Goal: Book appointment/travel/reservation

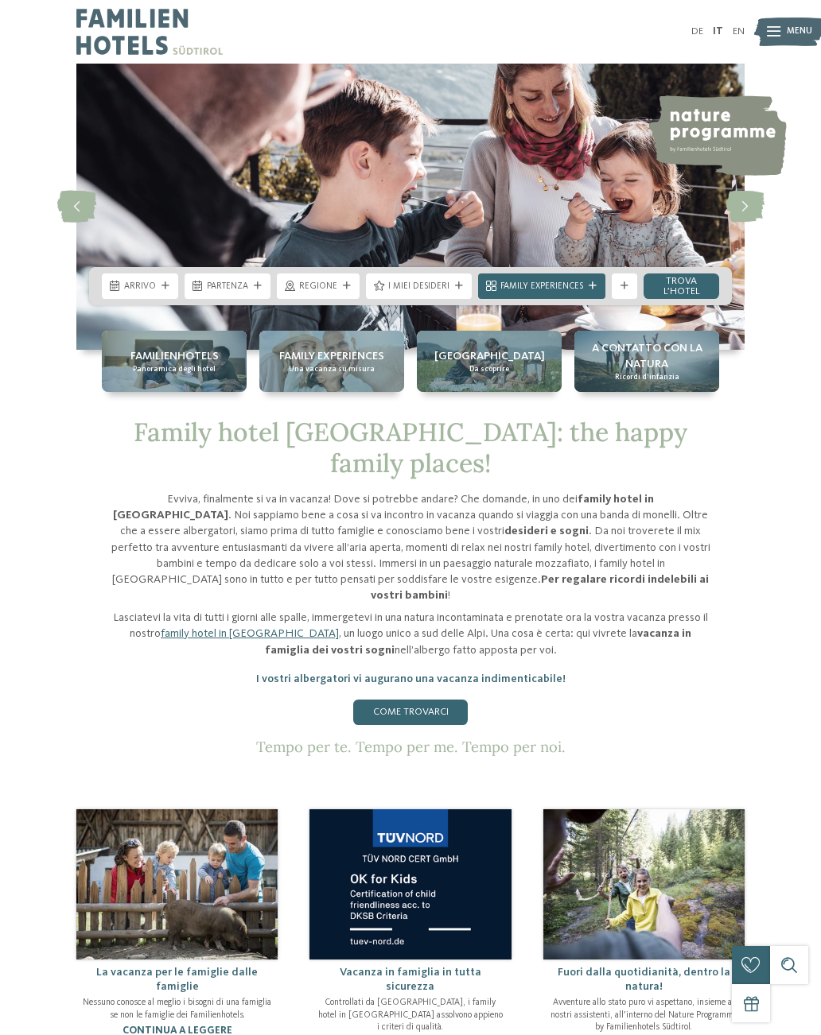
click at [98, 291] on div "Arrivo Partenza" at bounding box center [410, 286] width 642 height 38
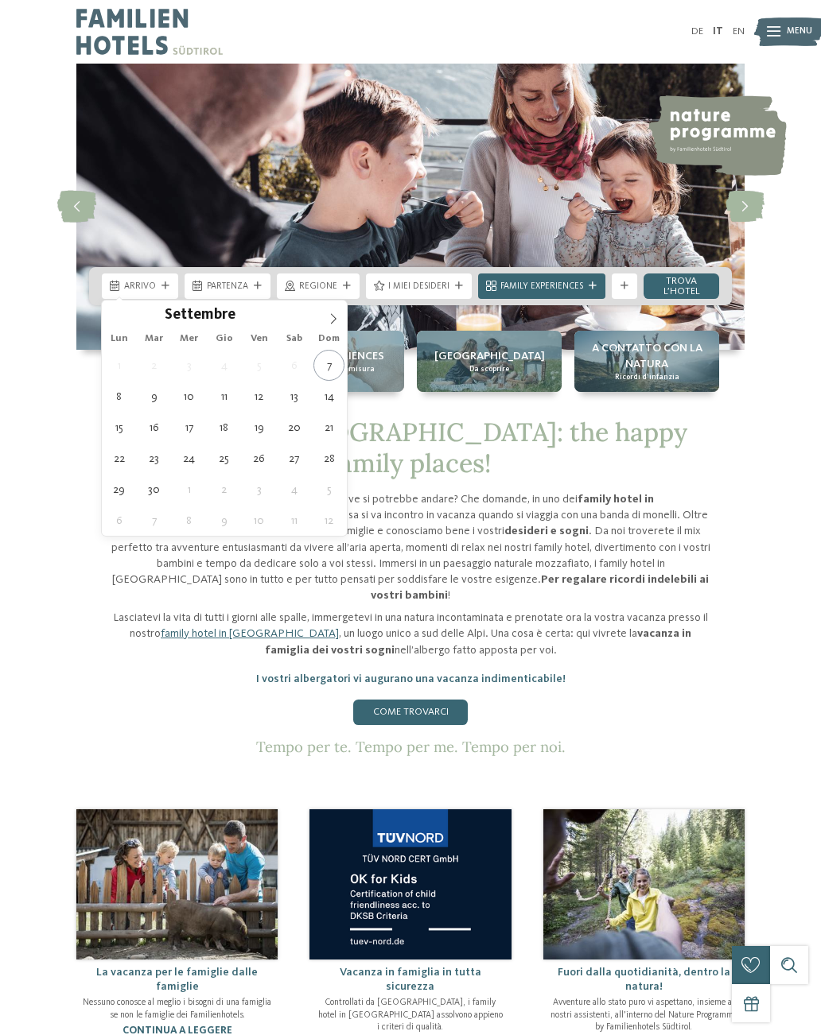
click at [339, 312] on span at bounding box center [333, 314] width 27 height 27
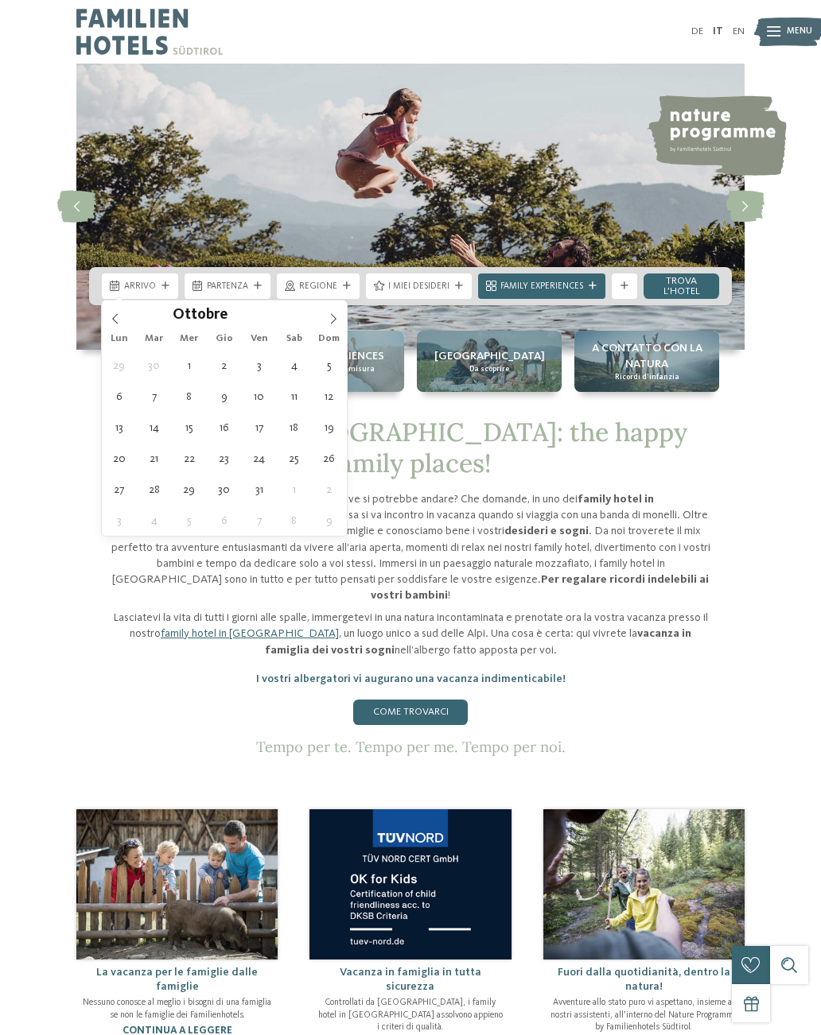
type div "05.10.2025"
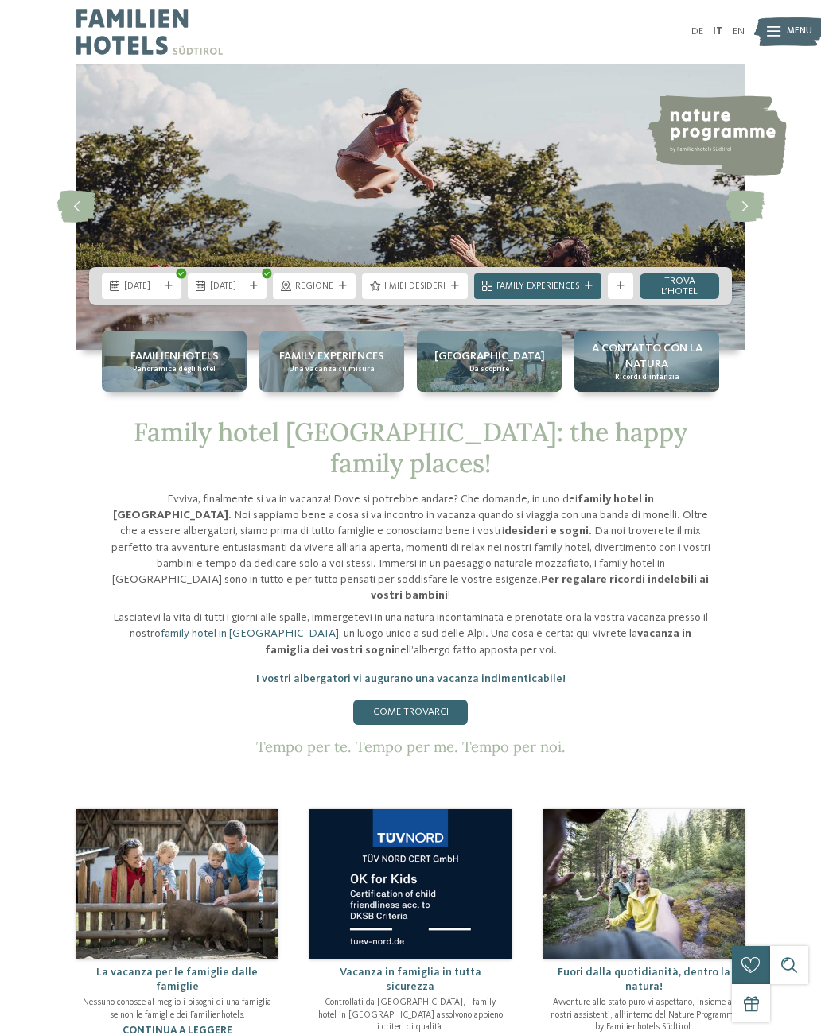
click at [343, 289] on div at bounding box center [342, 286] width 13 height 8
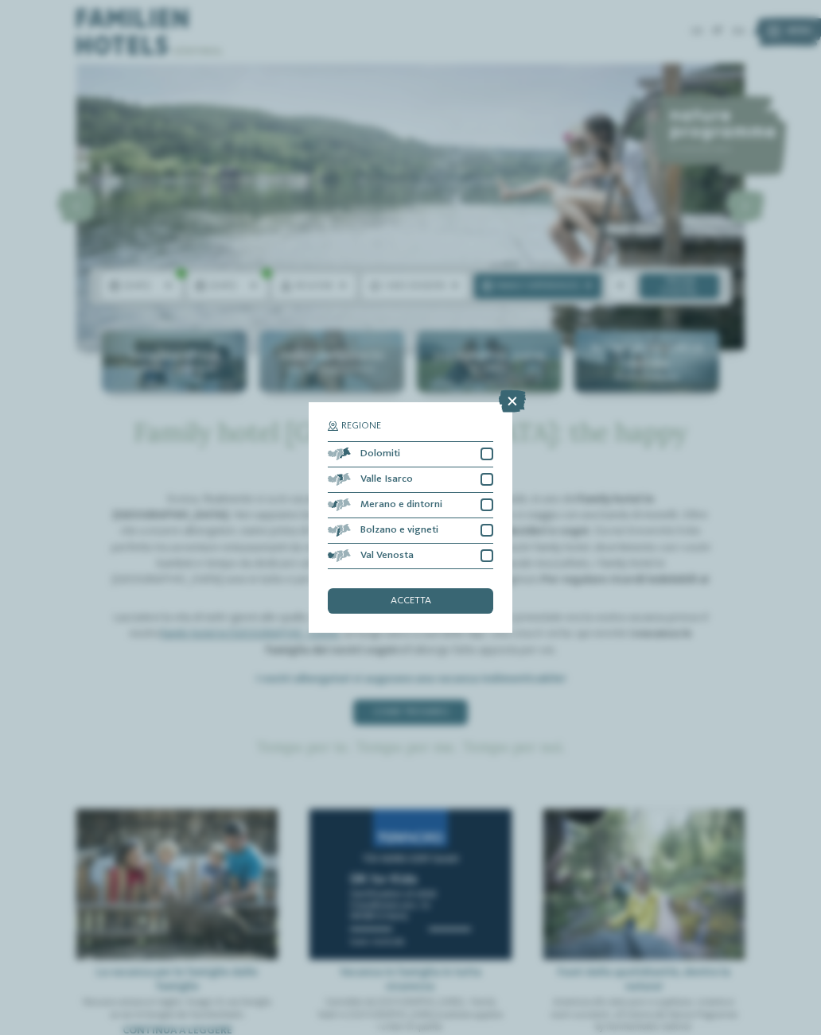
click at [486, 448] on div at bounding box center [486, 454] width 13 height 13
click at [447, 588] on div "accetta" at bounding box center [410, 600] width 165 height 25
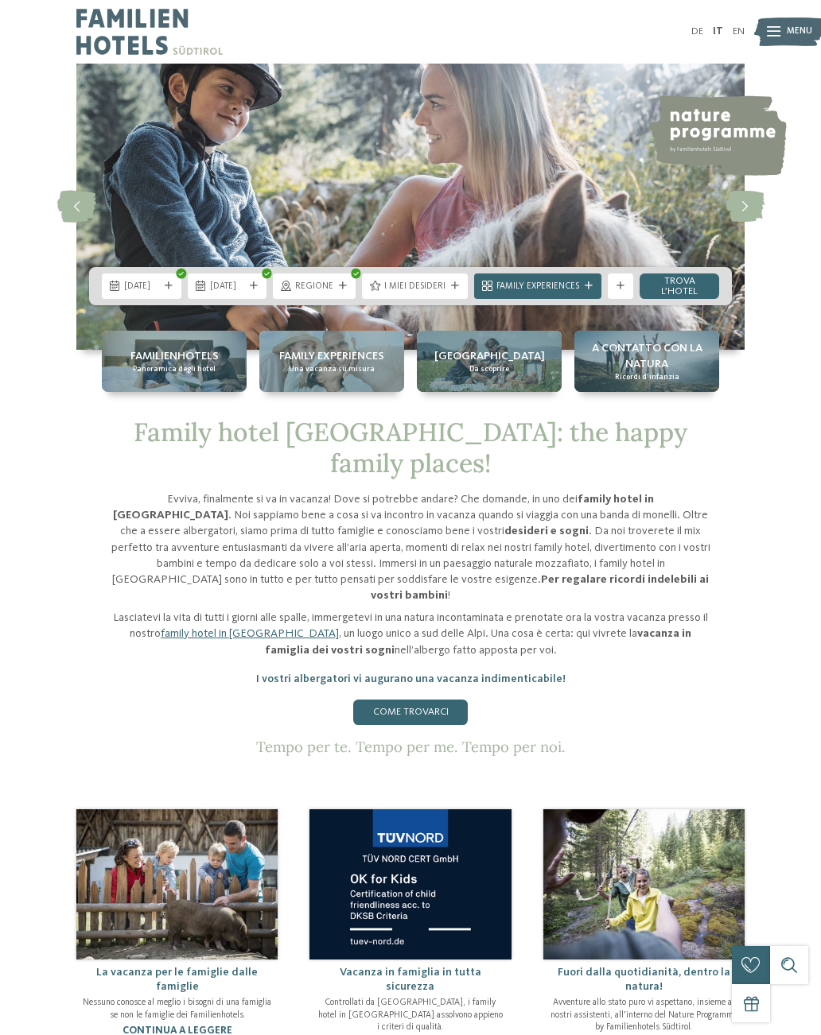
click at [687, 277] on link "trova l’hotel" at bounding box center [679, 286] width 80 height 25
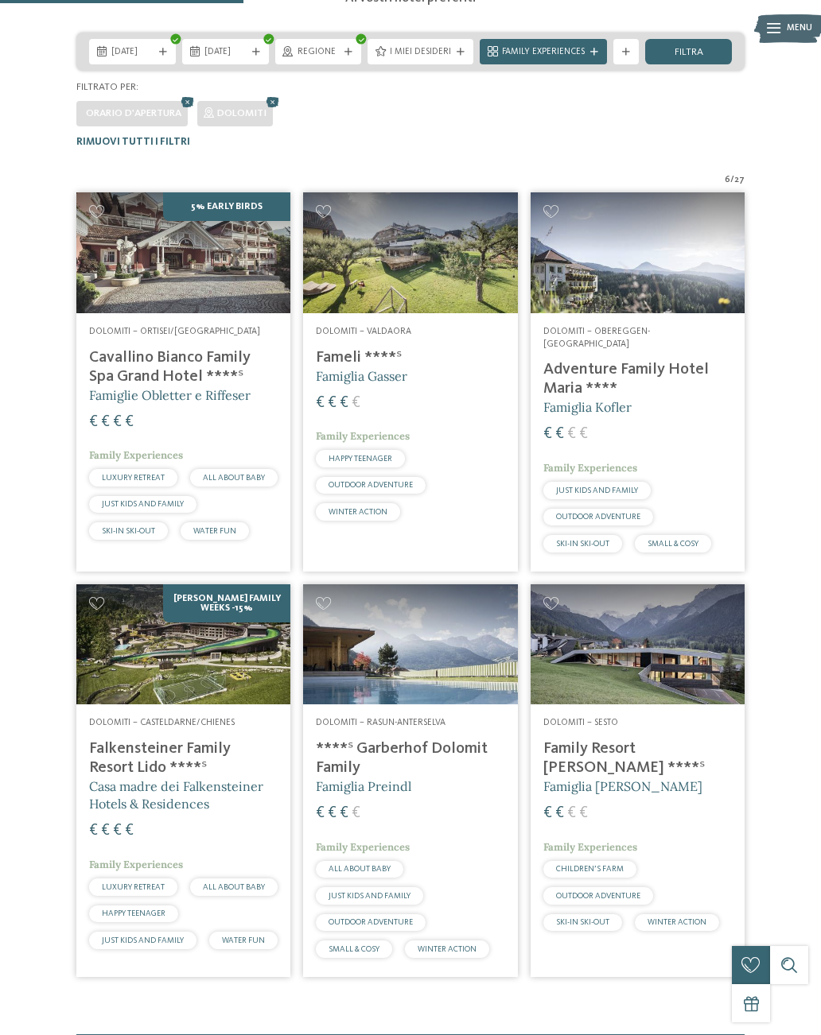
scroll to position [293, 0]
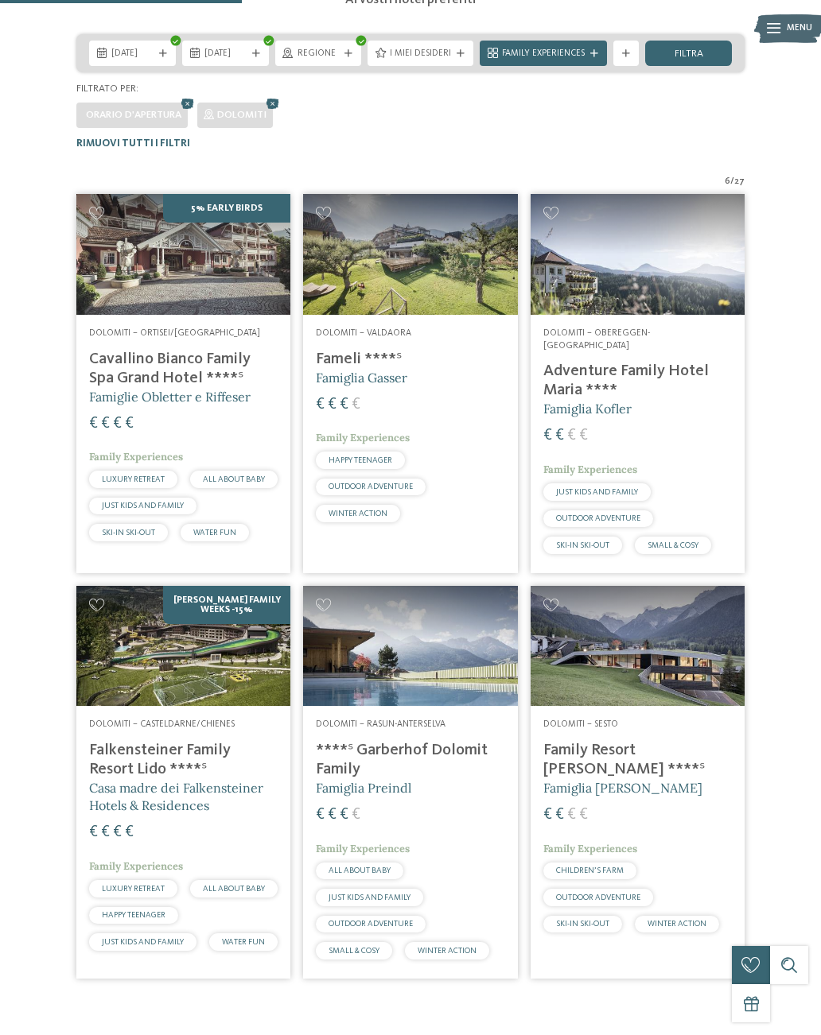
click at [642, 779] on h5 "Famiglia [PERSON_NAME]" at bounding box center [637, 787] width 188 height 17
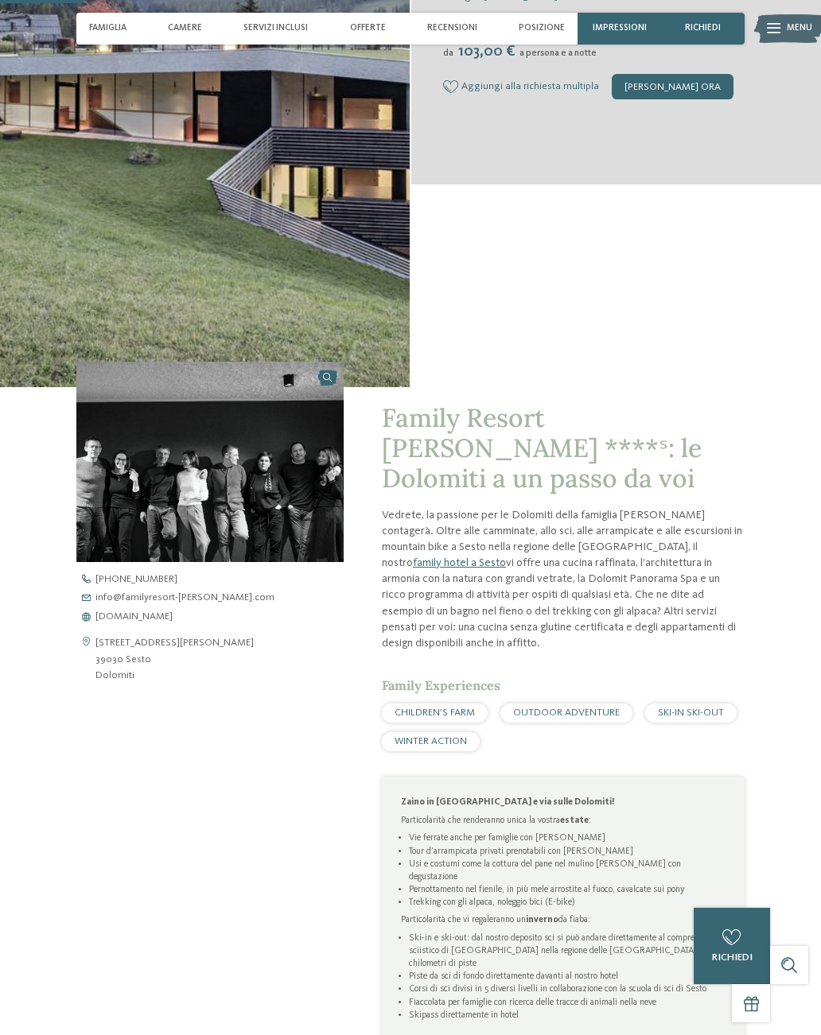
scroll to position [384, 0]
